Goal: Information Seeking & Learning: Learn about a topic

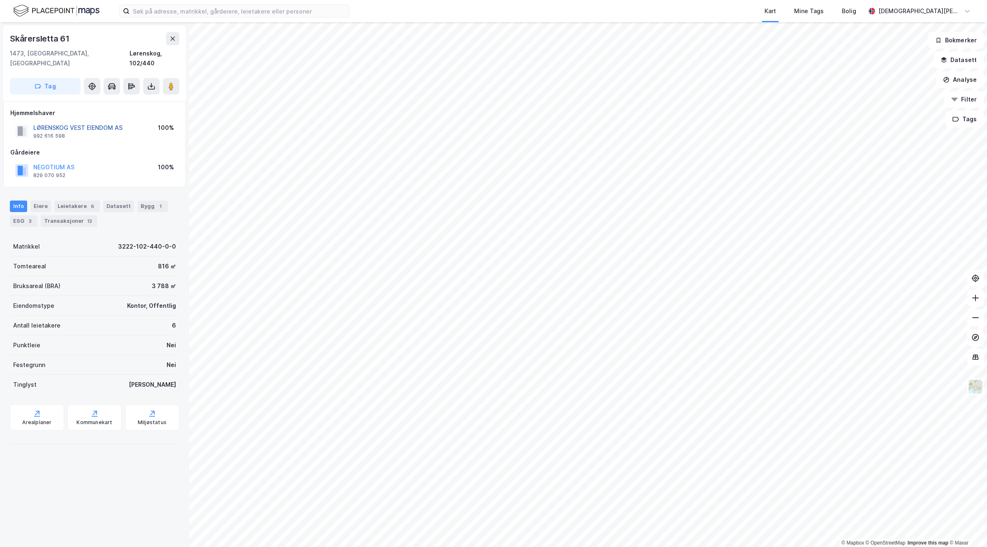
click at [0, 0] on button "LØRENSKOG VEST EIENDOM AS" at bounding box center [0, 0] width 0 height 0
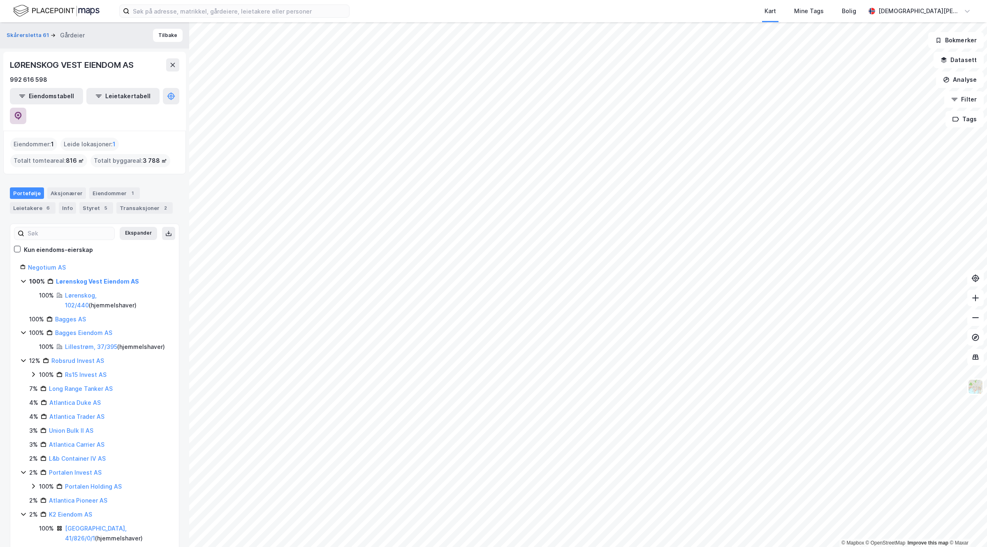
click at [22, 112] on icon at bounding box center [18, 116] width 8 height 8
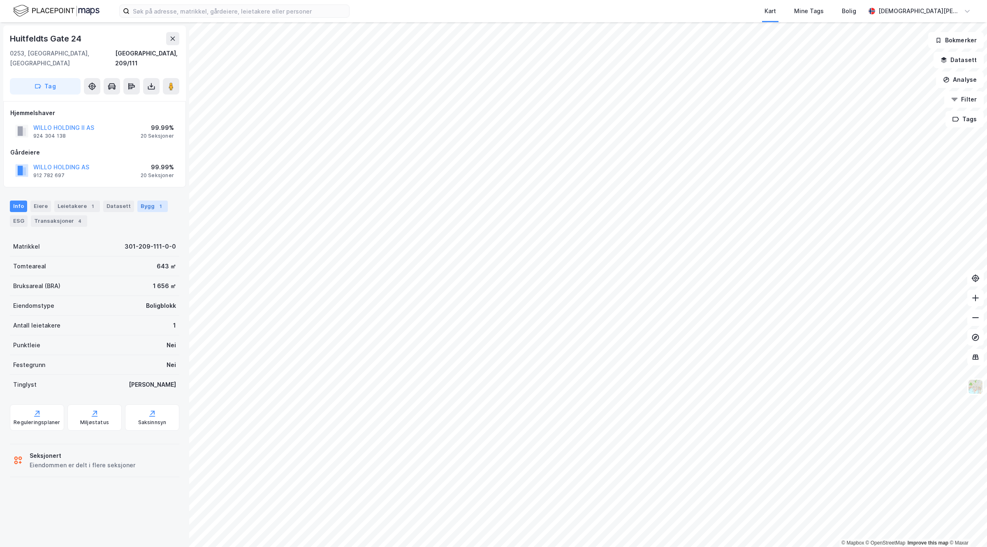
click at [156, 202] on div "1" at bounding box center [160, 206] width 8 height 8
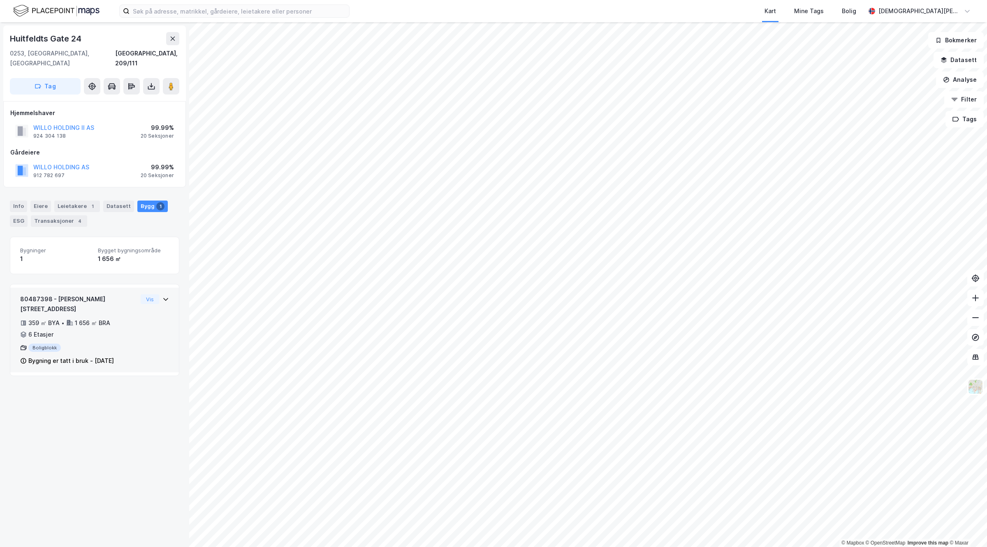
click at [125, 318] on div "359 ㎡ BYA • 1 656 ㎡ BRA • 6 Etasjer" at bounding box center [78, 328] width 117 height 21
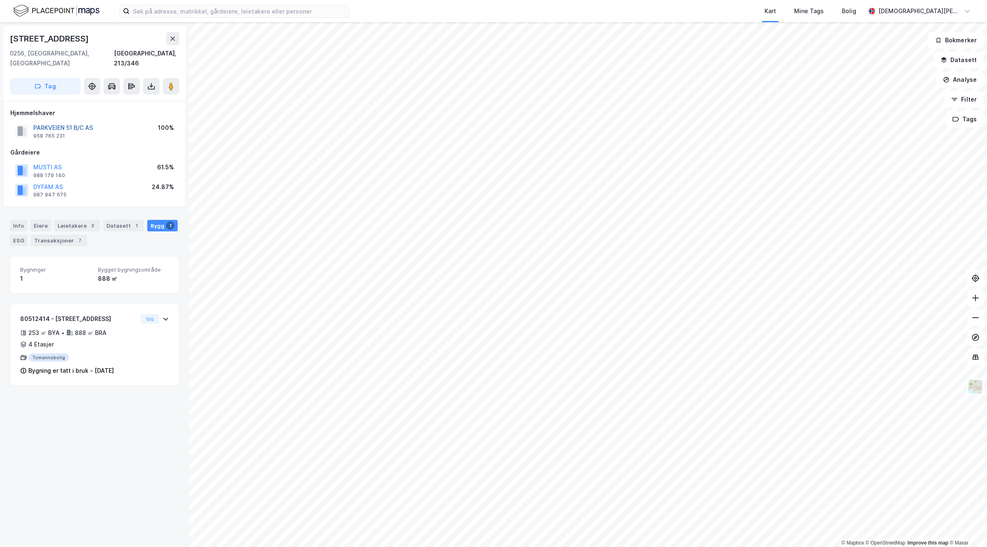
click at [0, 0] on button "PARKVEIEN 51 B/C AS" at bounding box center [0, 0] width 0 height 0
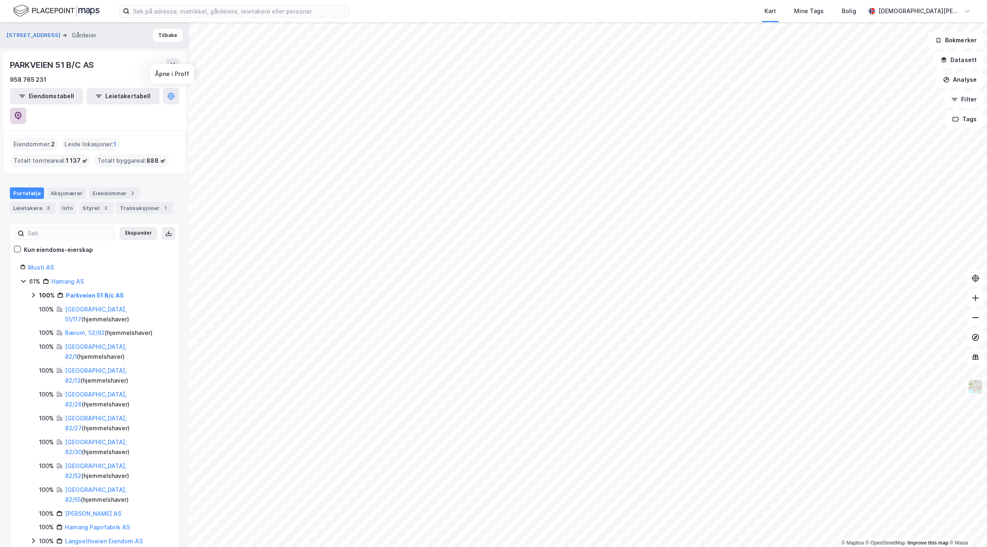
click at [26, 108] on button at bounding box center [18, 116] width 16 height 16
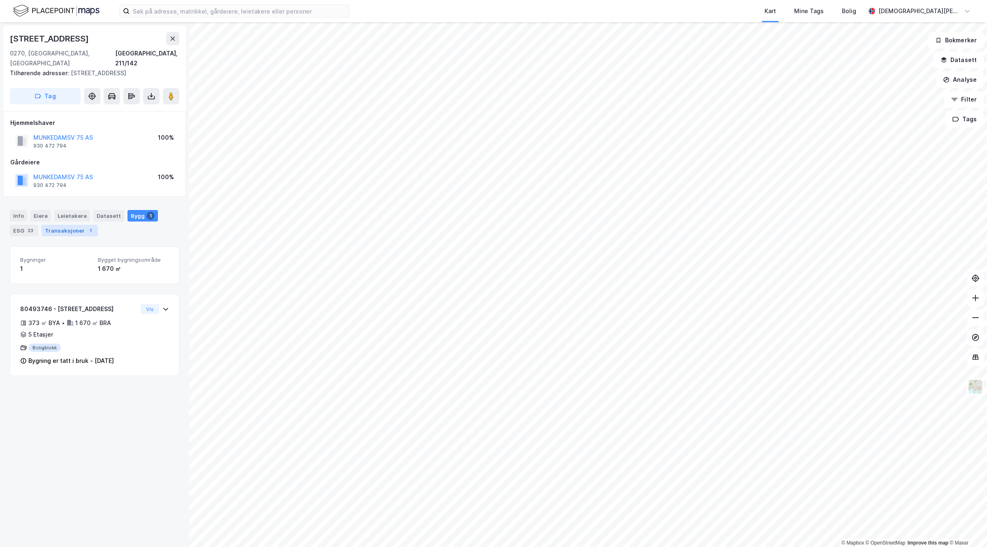
click at [75, 225] on div "Transaksjoner 1" at bounding box center [70, 231] width 56 height 12
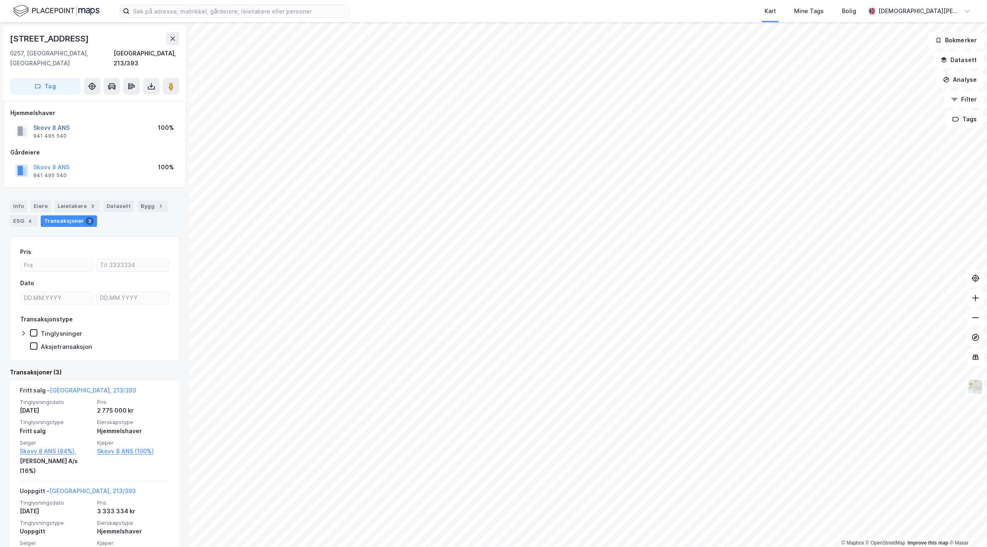
click at [0, 0] on button "Skovv 8 ANS" at bounding box center [0, 0] width 0 height 0
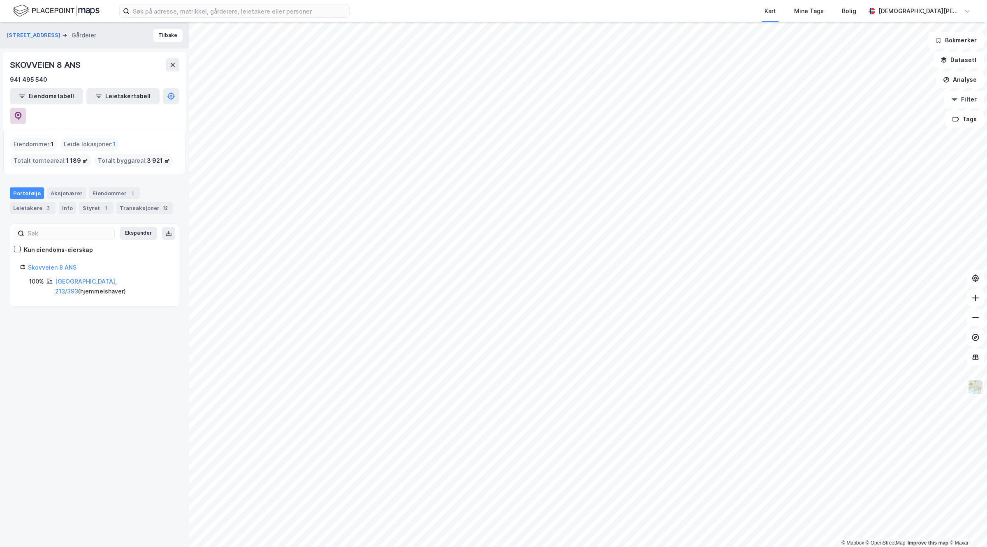
click at [26, 108] on button at bounding box center [18, 116] width 16 height 16
